Goal: Task Accomplishment & Management: Use online tool/utility

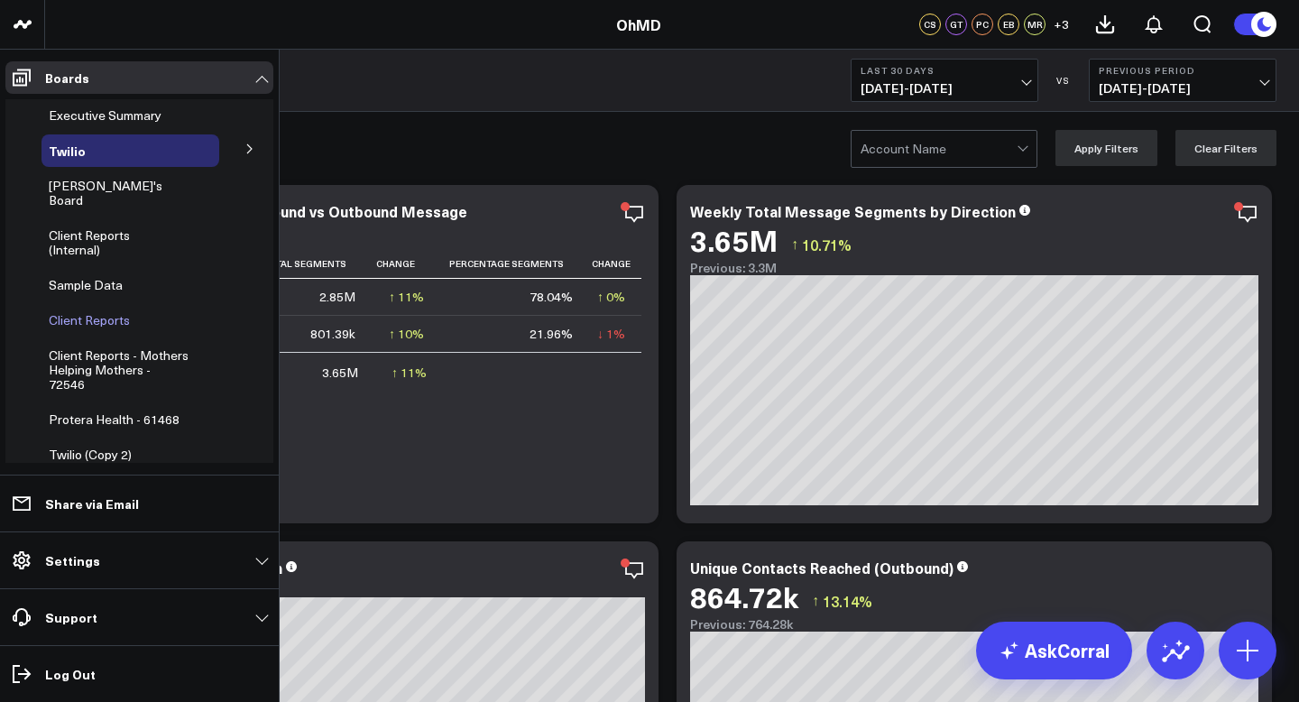
click at [115, 311] on span "Client Reports" at bounding box center [89, 319] width 81 height 17
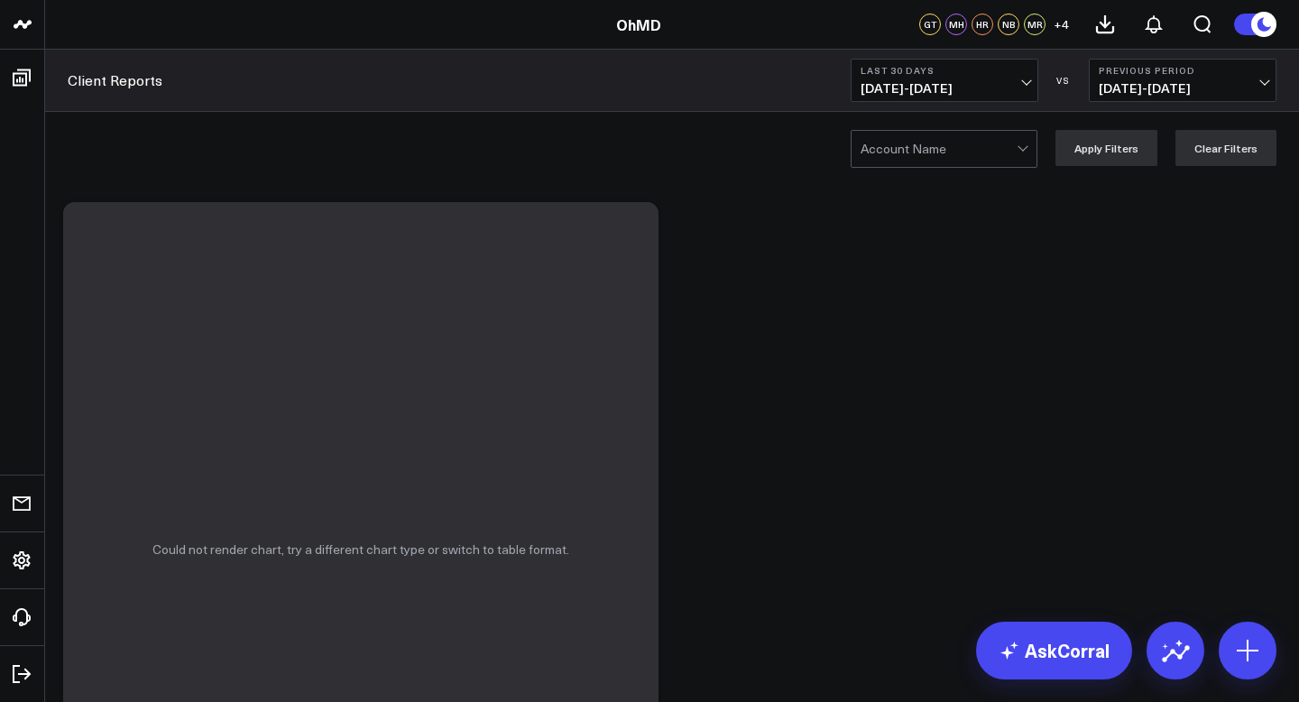
click at [996, 154] on div at bounding box center [938, 149] width 156 height 36
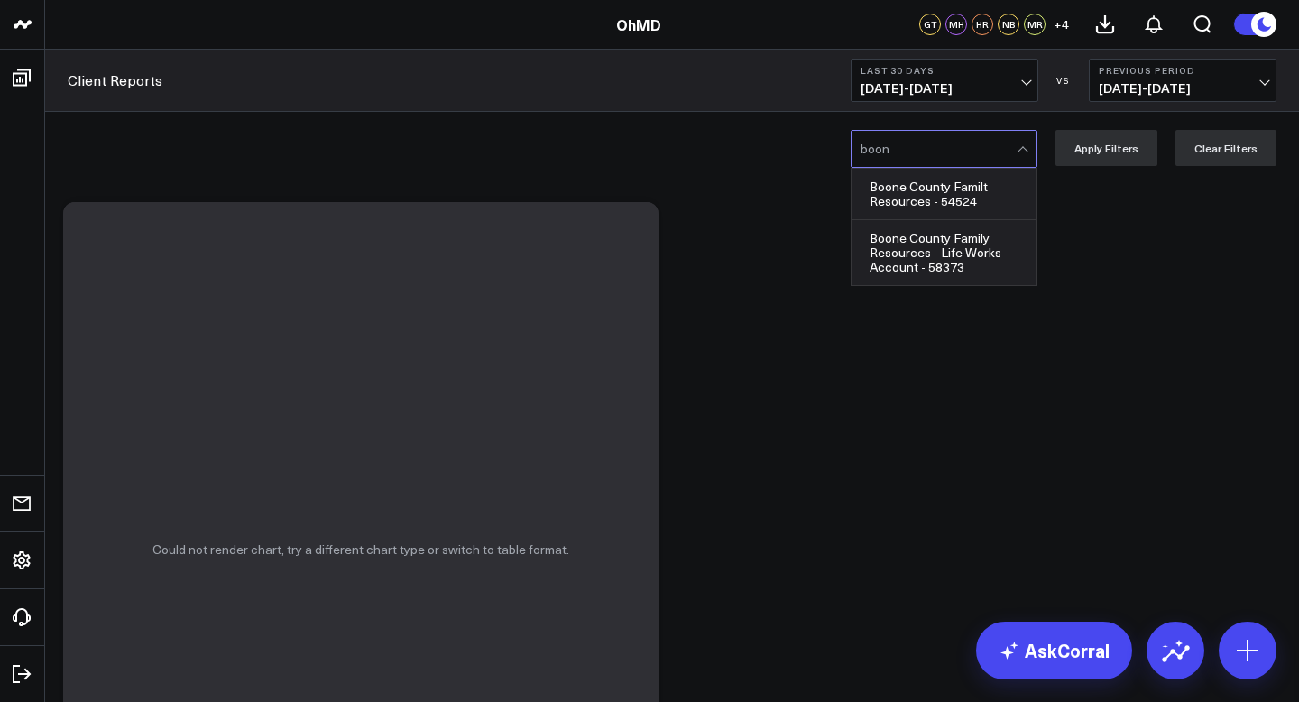
type input "[PERSON_NAME]"
click at [977, 206] on div "Boone County Familt Resources - 54524" at bounding box center [943, 194] width 185 height 51
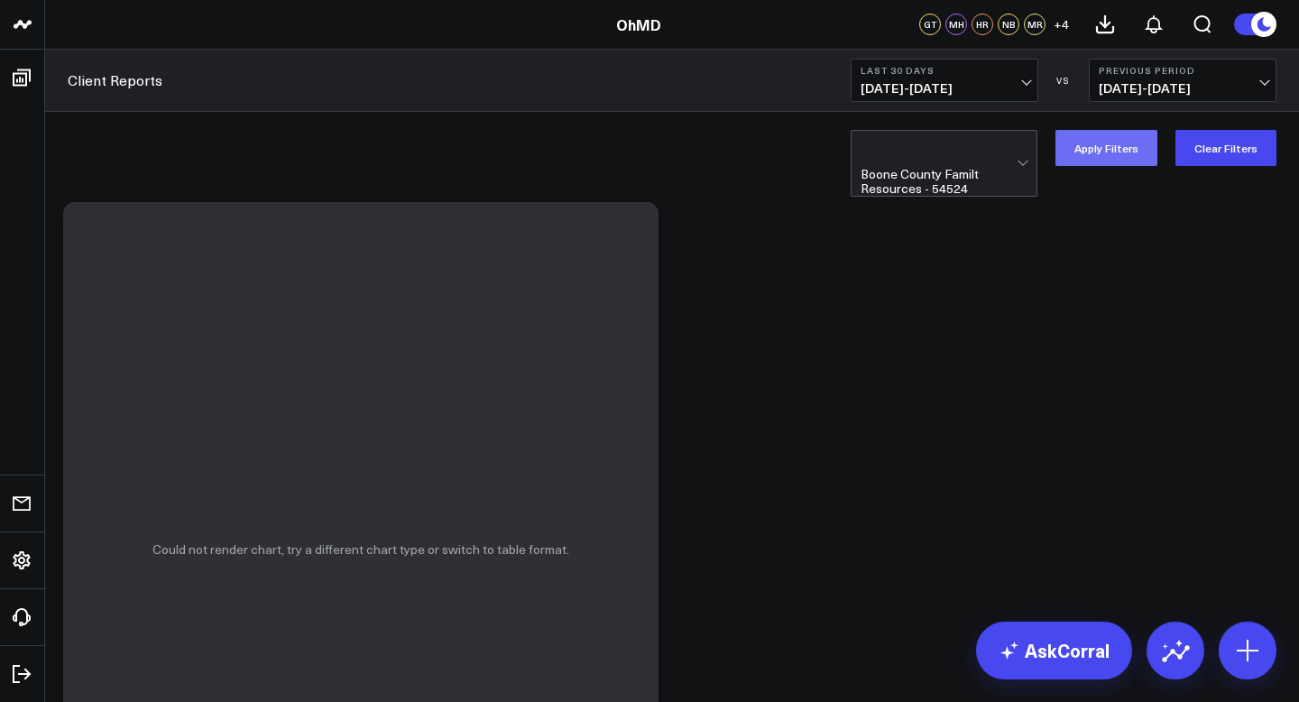
click at [1090, 160] on button "Apply Filters" at bounding box center [1106, 148] width 102 height 36
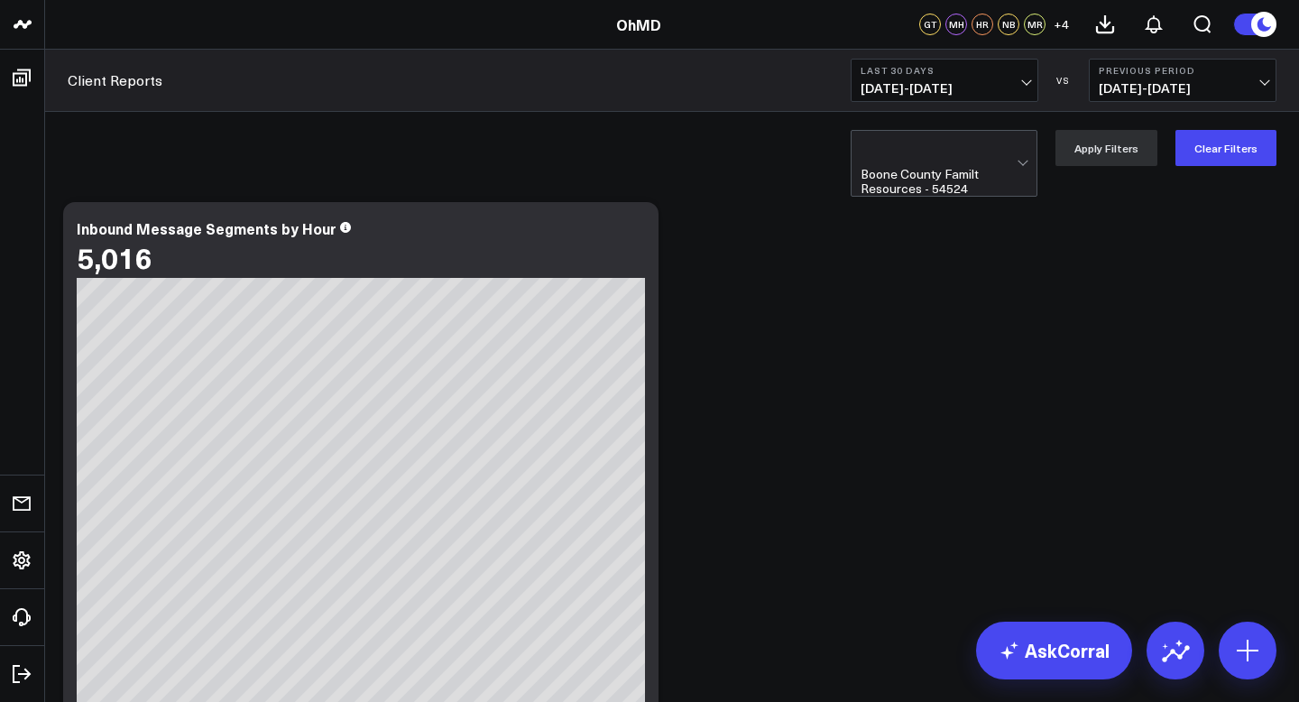
click at [999, 89] on span "[DATE] - [DATE]" at bounding box center [944, 88] width 168 height 14
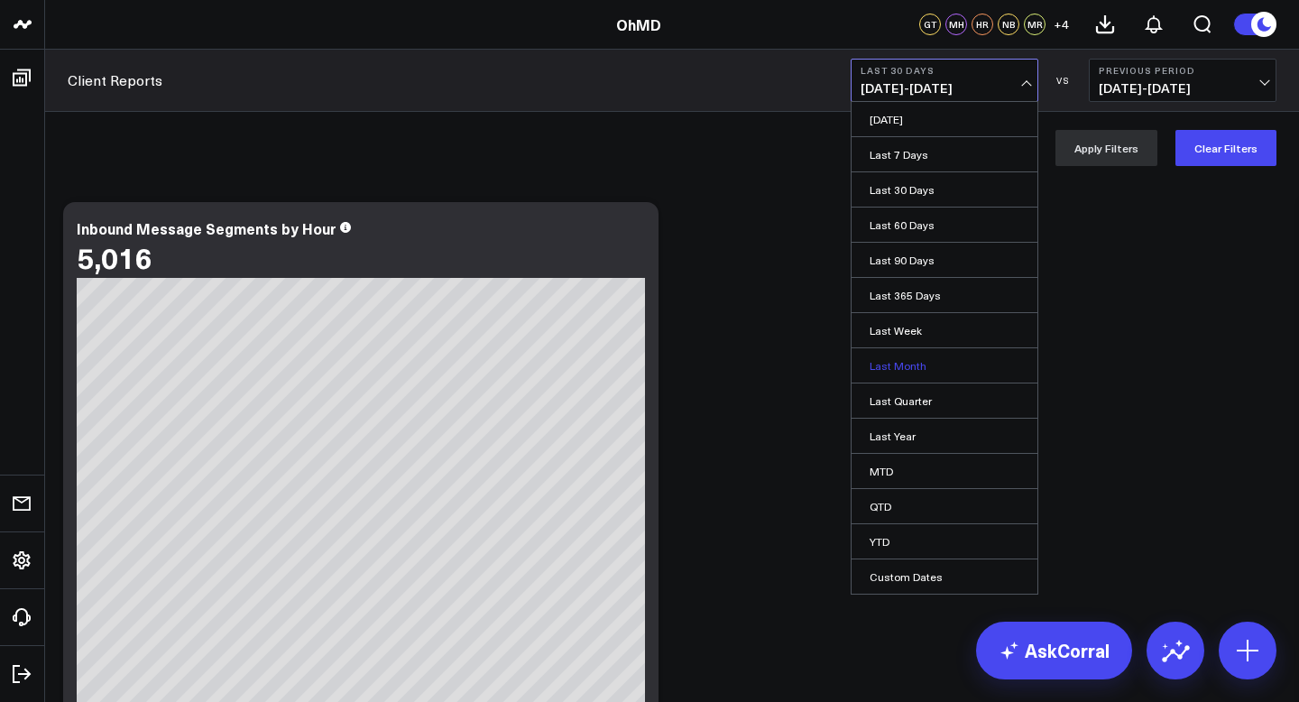
click at [979, 372] on link "Last Month" at bounding box center [944, 365] width 186 height 34
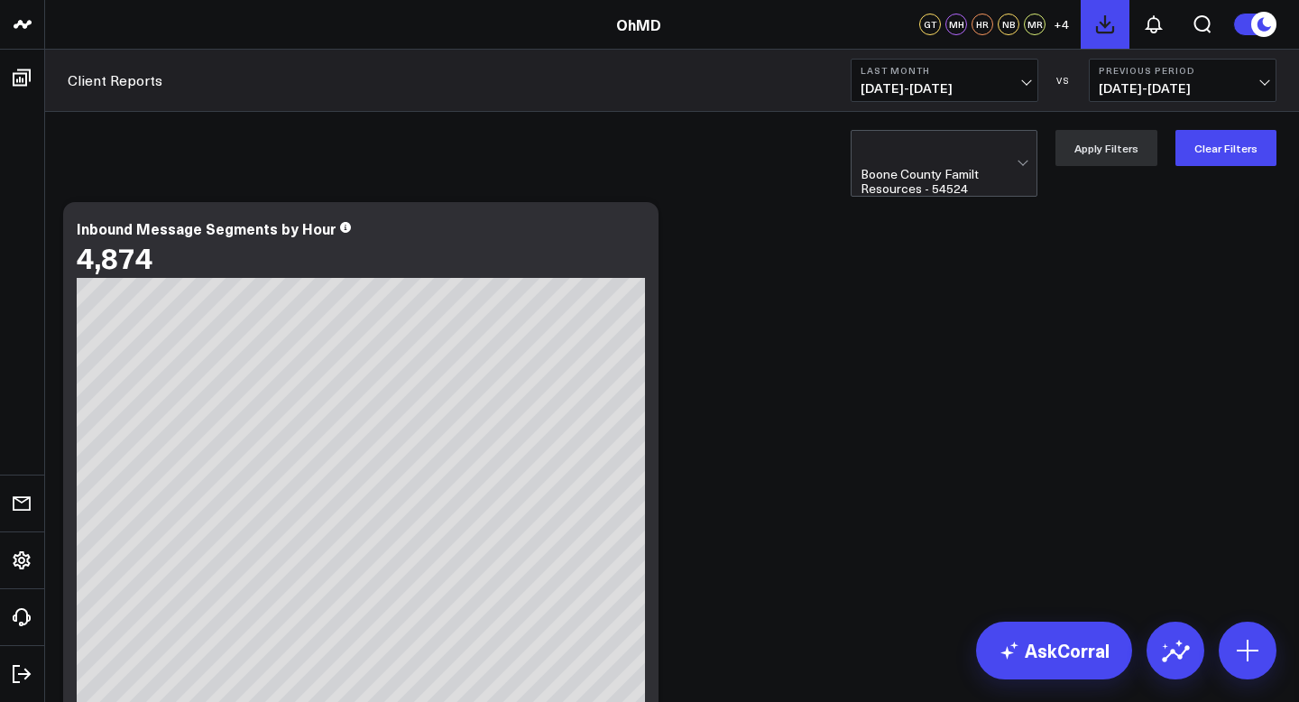
click at [1109, 23] on icon at bounding box center [1105, 25] width 22 height 22
click at [1160, 31] on icon at bounding box center [1154, 25] width 22 height 22
